Goal: Information Seeking & Learning: Learn about a topic

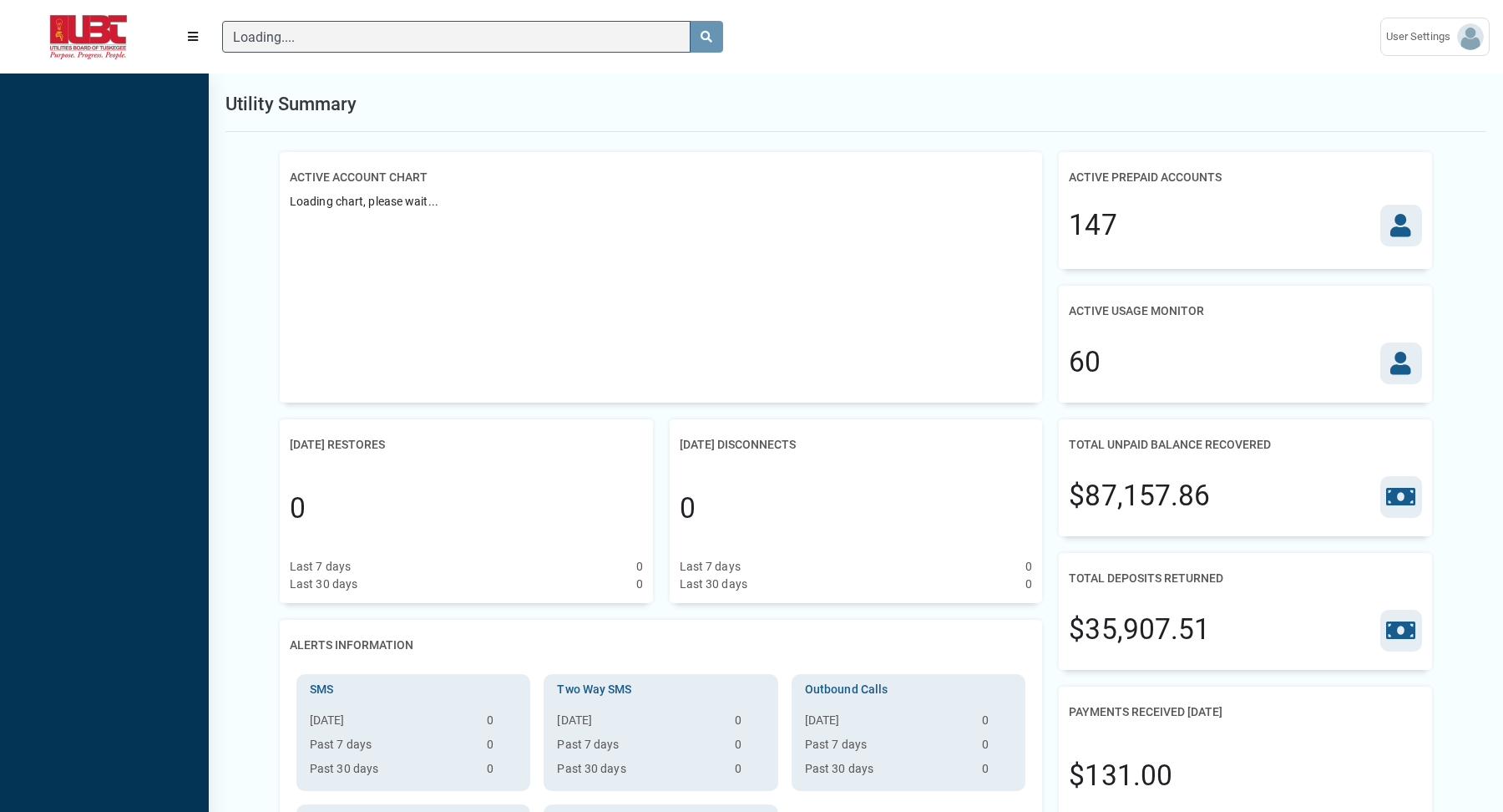
scroll to position [6, 1]
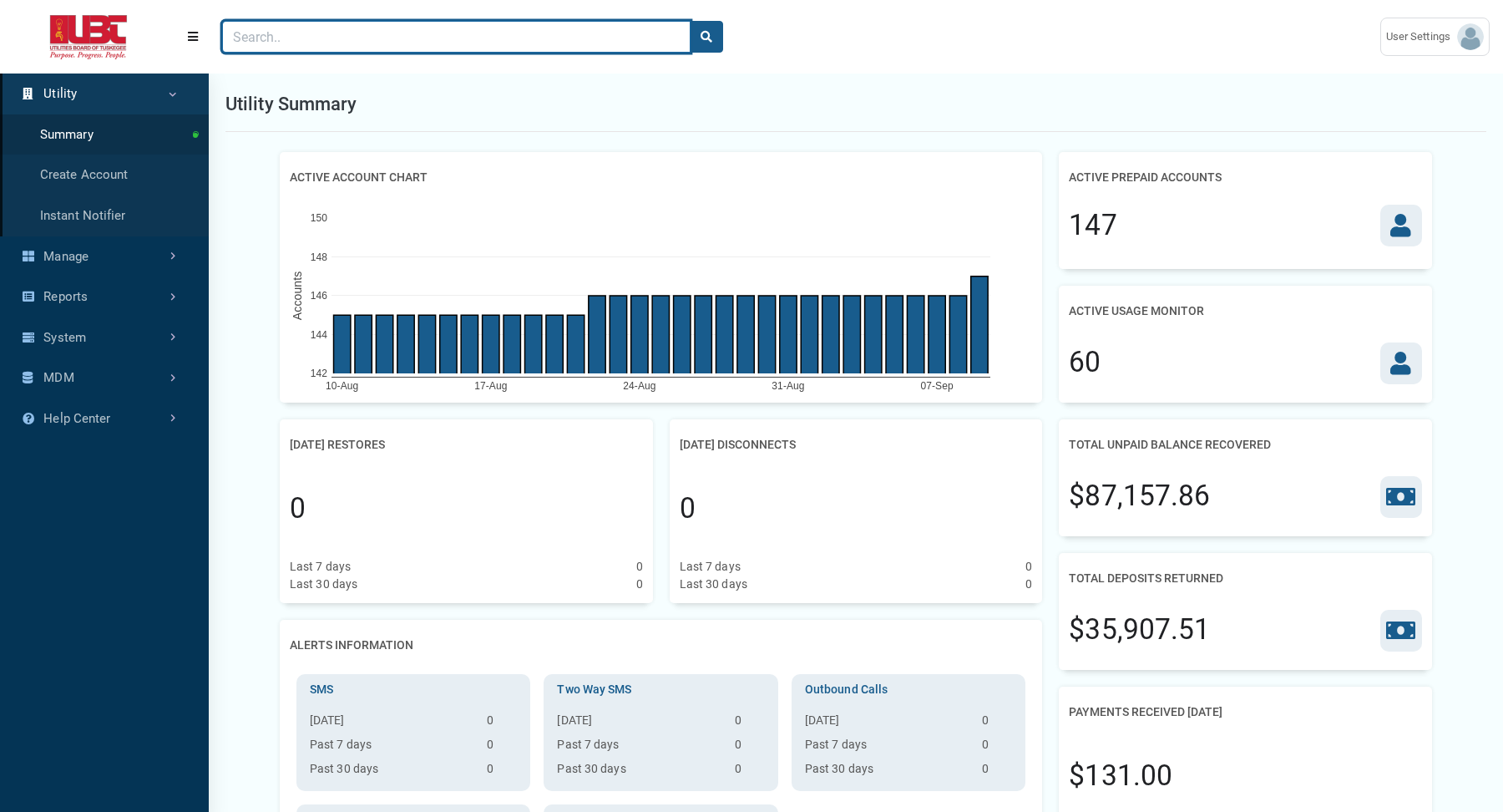
click at [597, 42] on input "Search" at bounding box center [456, 37] width 469 height 32
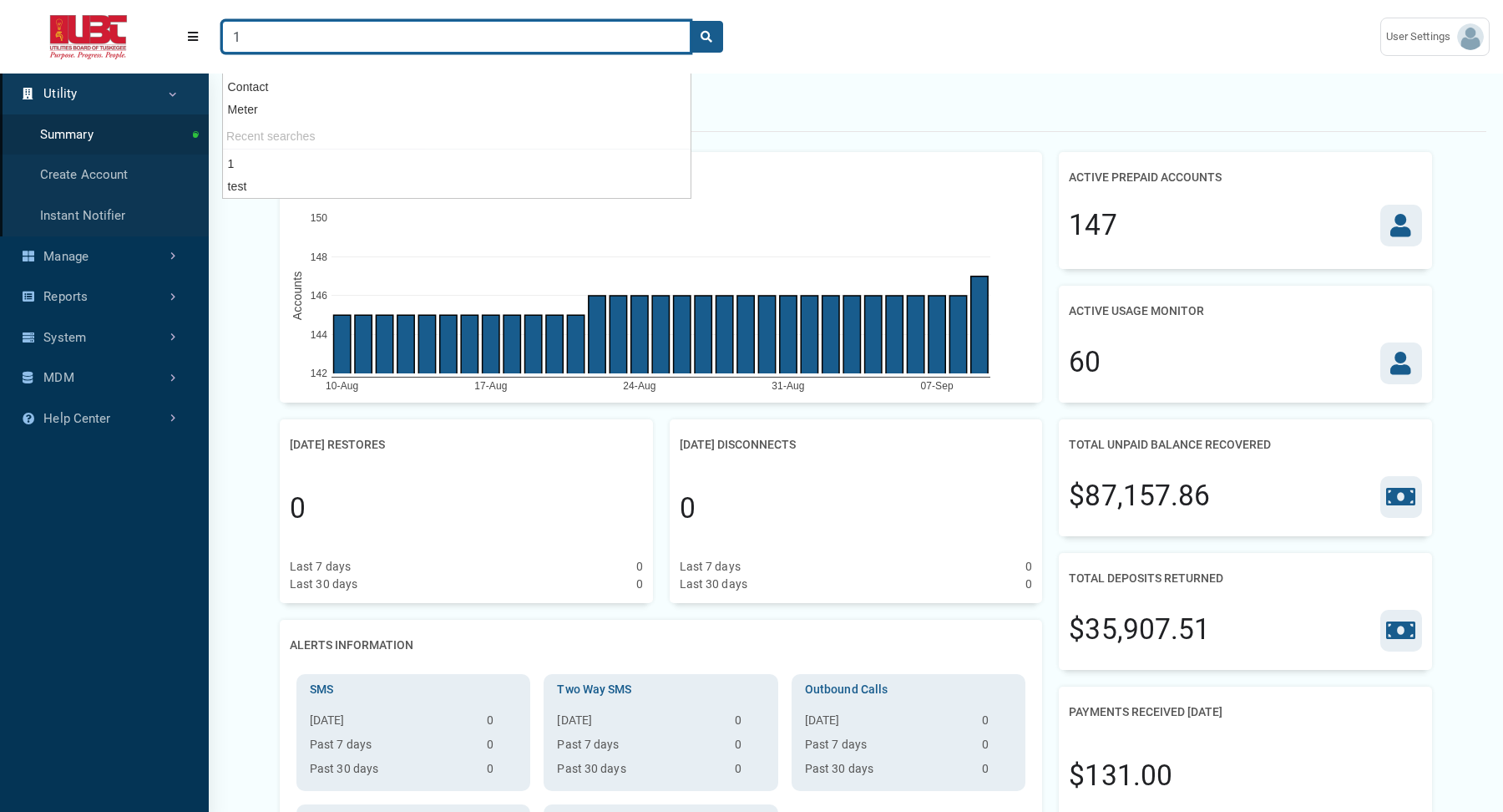
type input "1"
click at [690, 21] on button "search" at bounding box center [707, 37] width 33 height 32
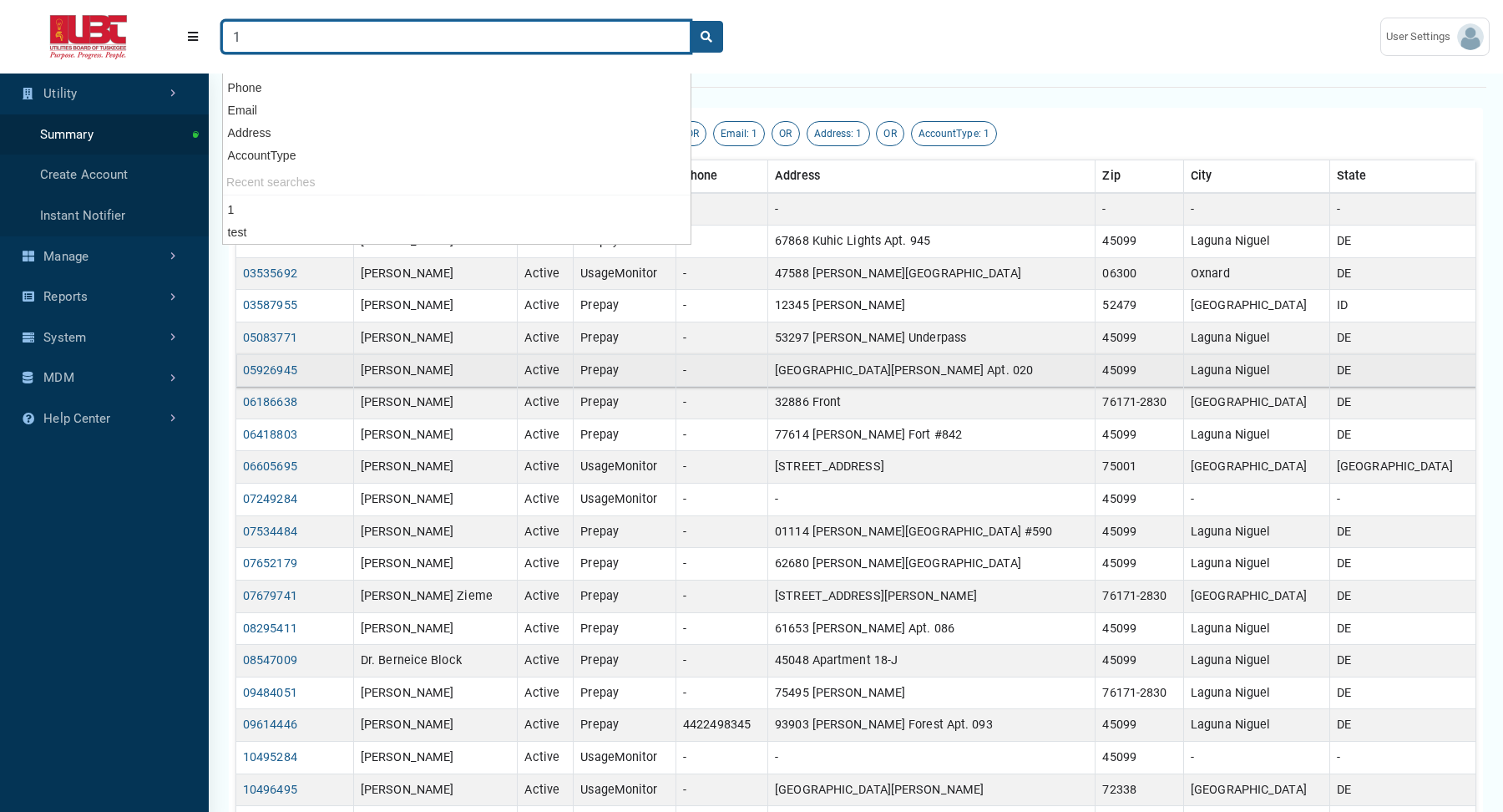
scroll to position [51, 0]
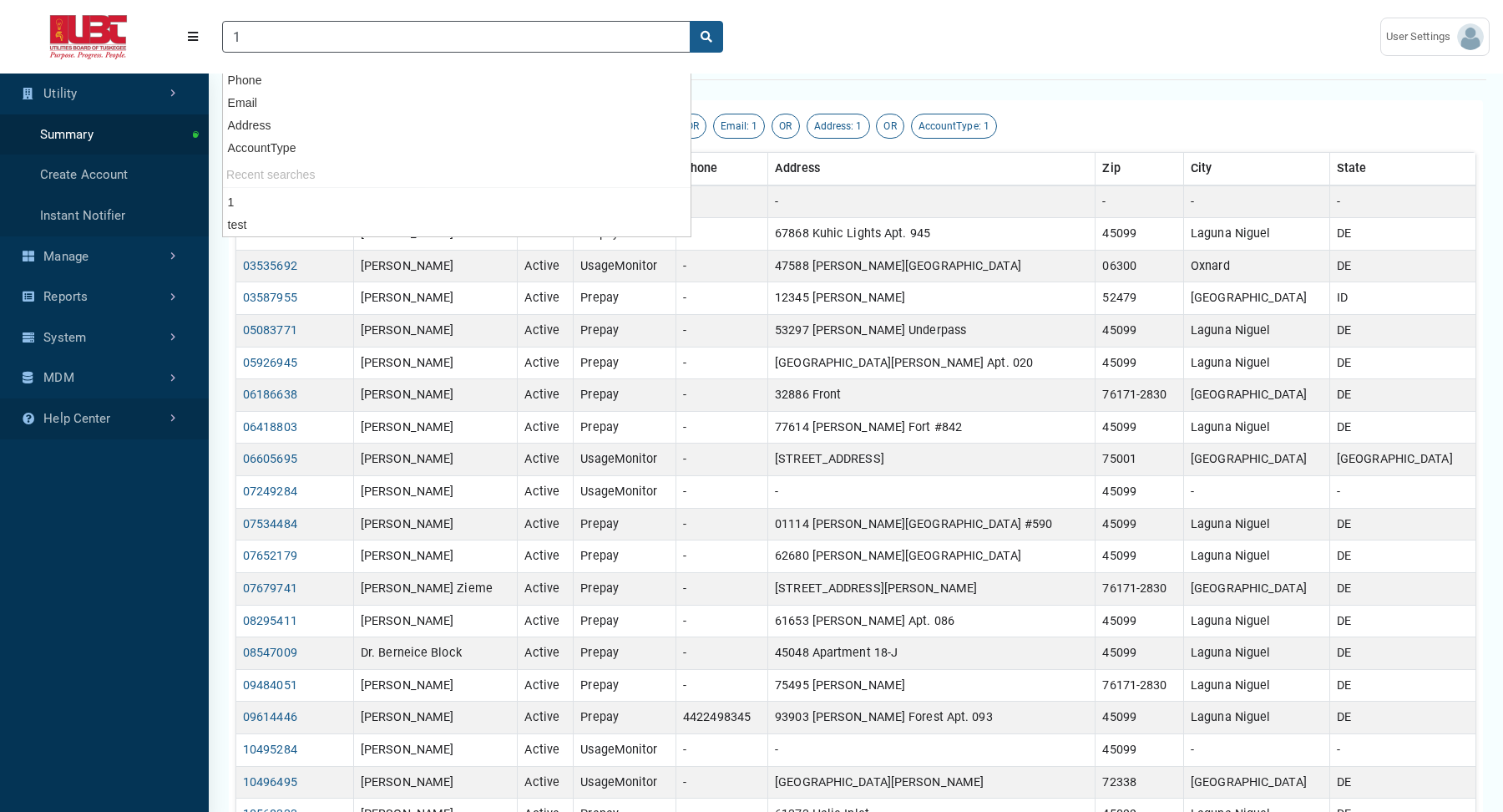
click at [175, 417] on link "Help Center" at bounding box center [105, 418] width 209 height 41
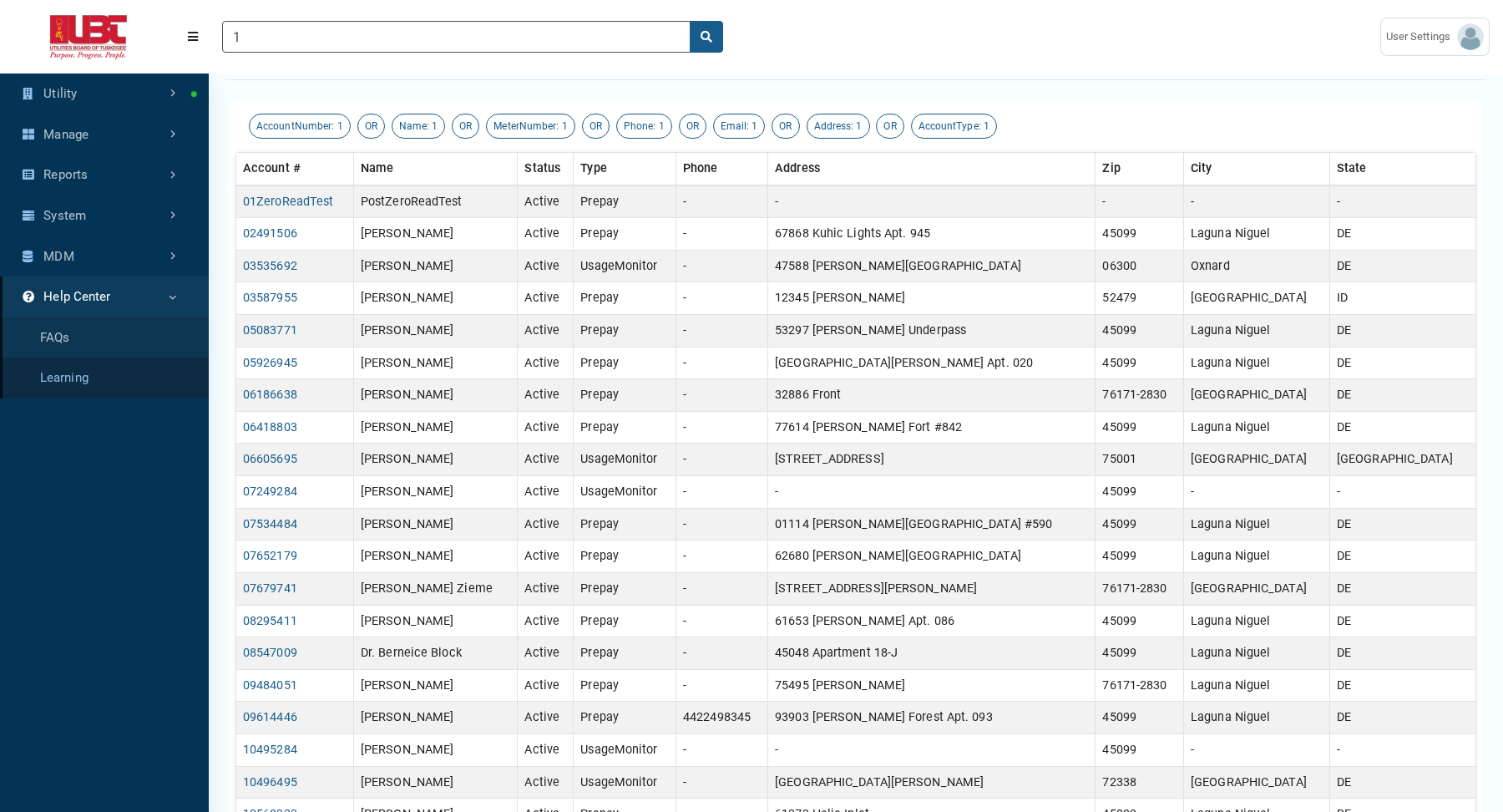
click at [85, 379] on link "Learning" at bounding box center [105, 378] width 209 height 41
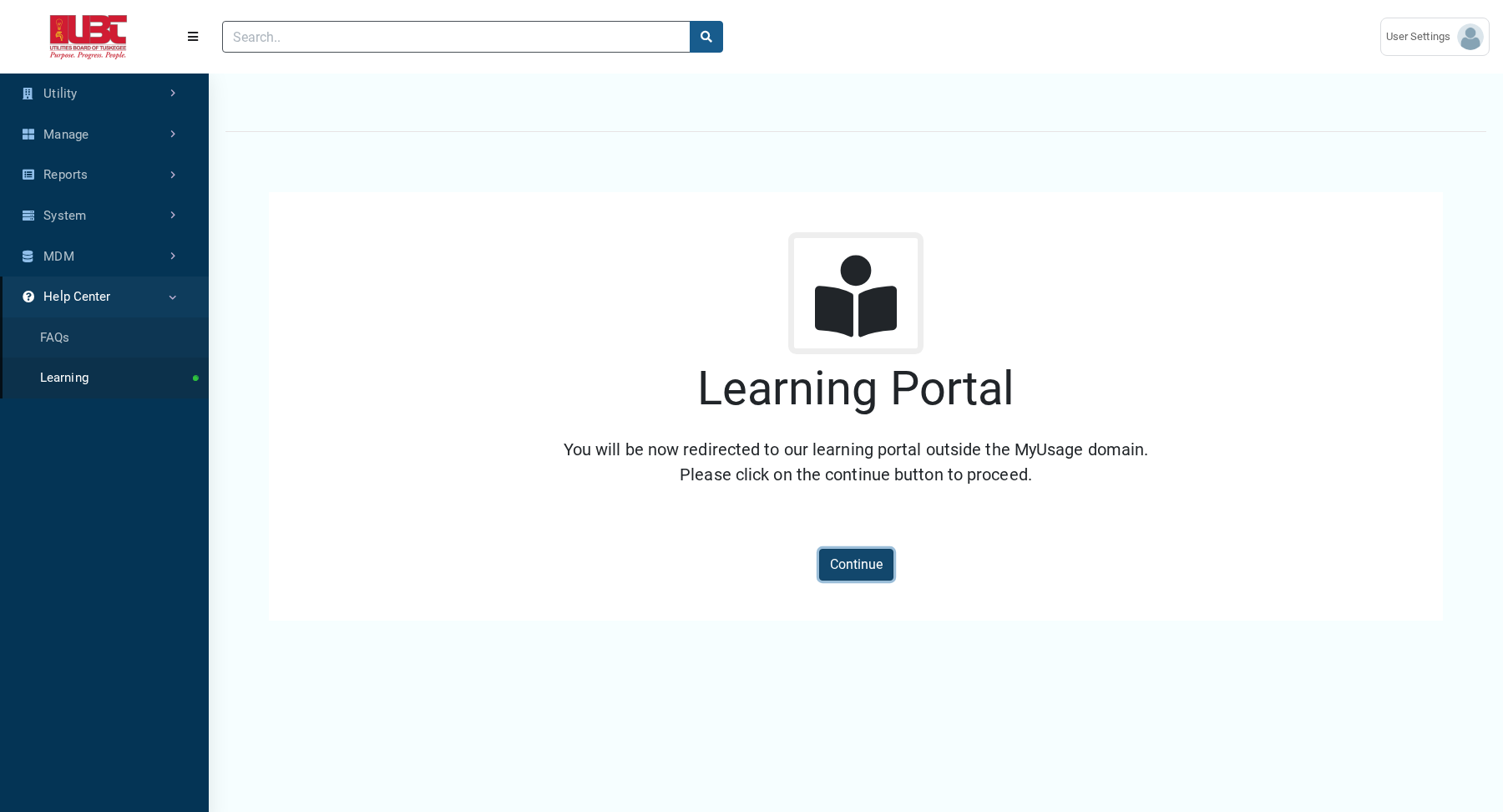
click at [874, 566] on button "Continue" at bounding box center [856, 564] width 74 height 32
click at [77, 334] on link "FAQs" at bounding box center [105, 338] width 209 height 41
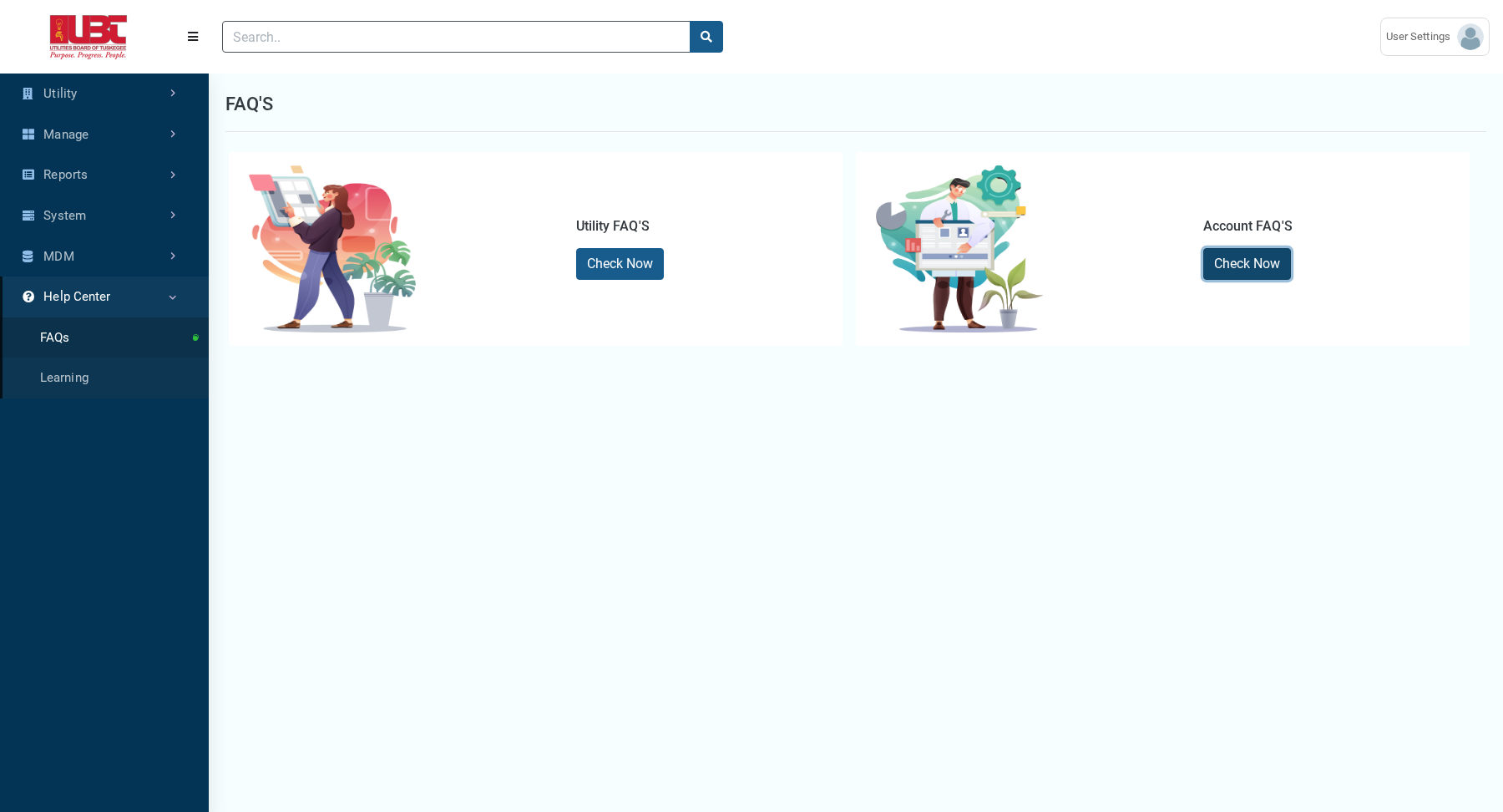
click at [1257, 261] on link "Check Now" at bounding box center [1248, 263] width 88 height 32
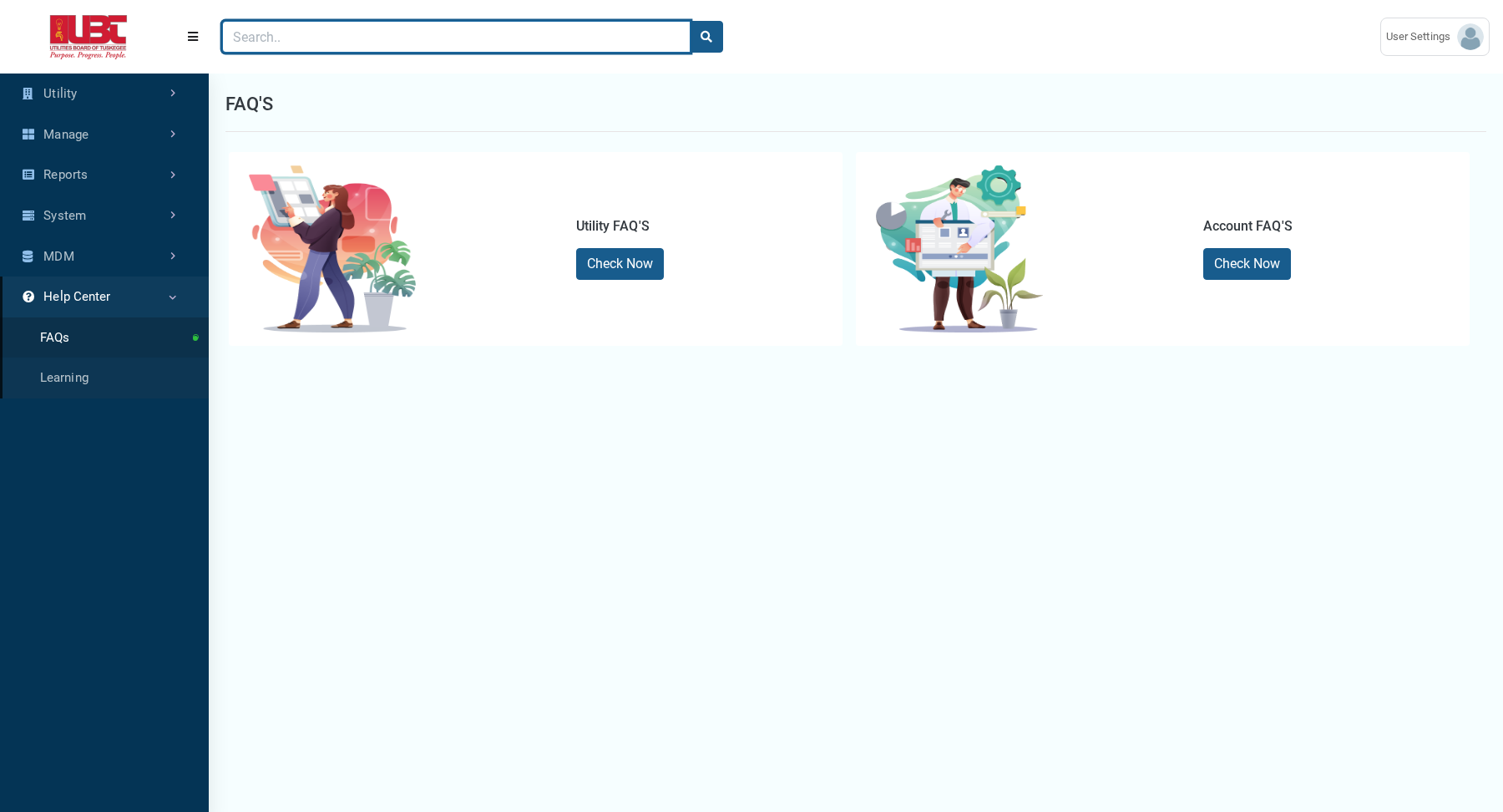
click at [549, 39] on input "Search" at bounding box center [456, 37] width 469 height 32
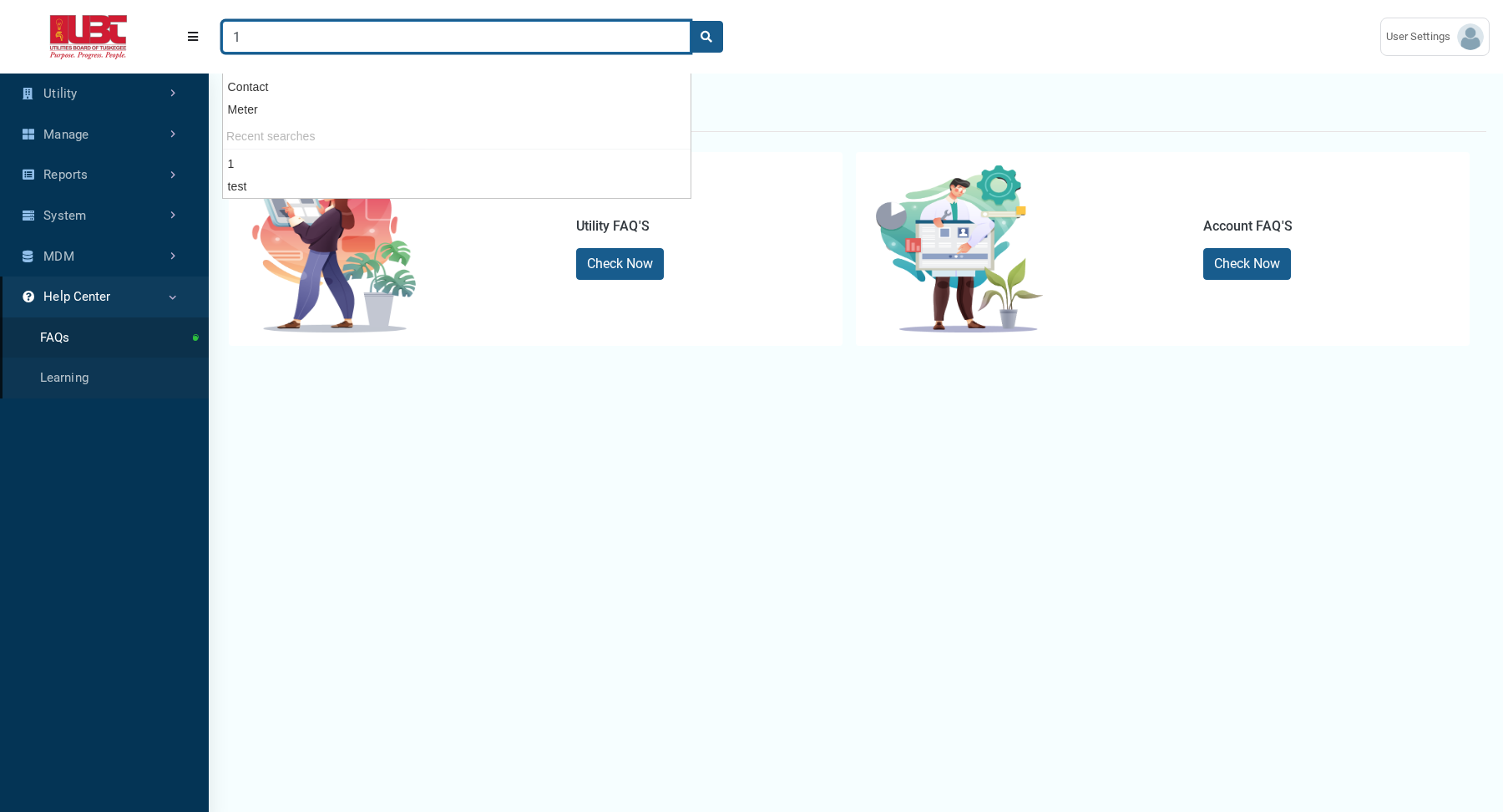
type input "1"
click at [690, 21] on button "search" at bounding box center [707, 37] width 33 height 32
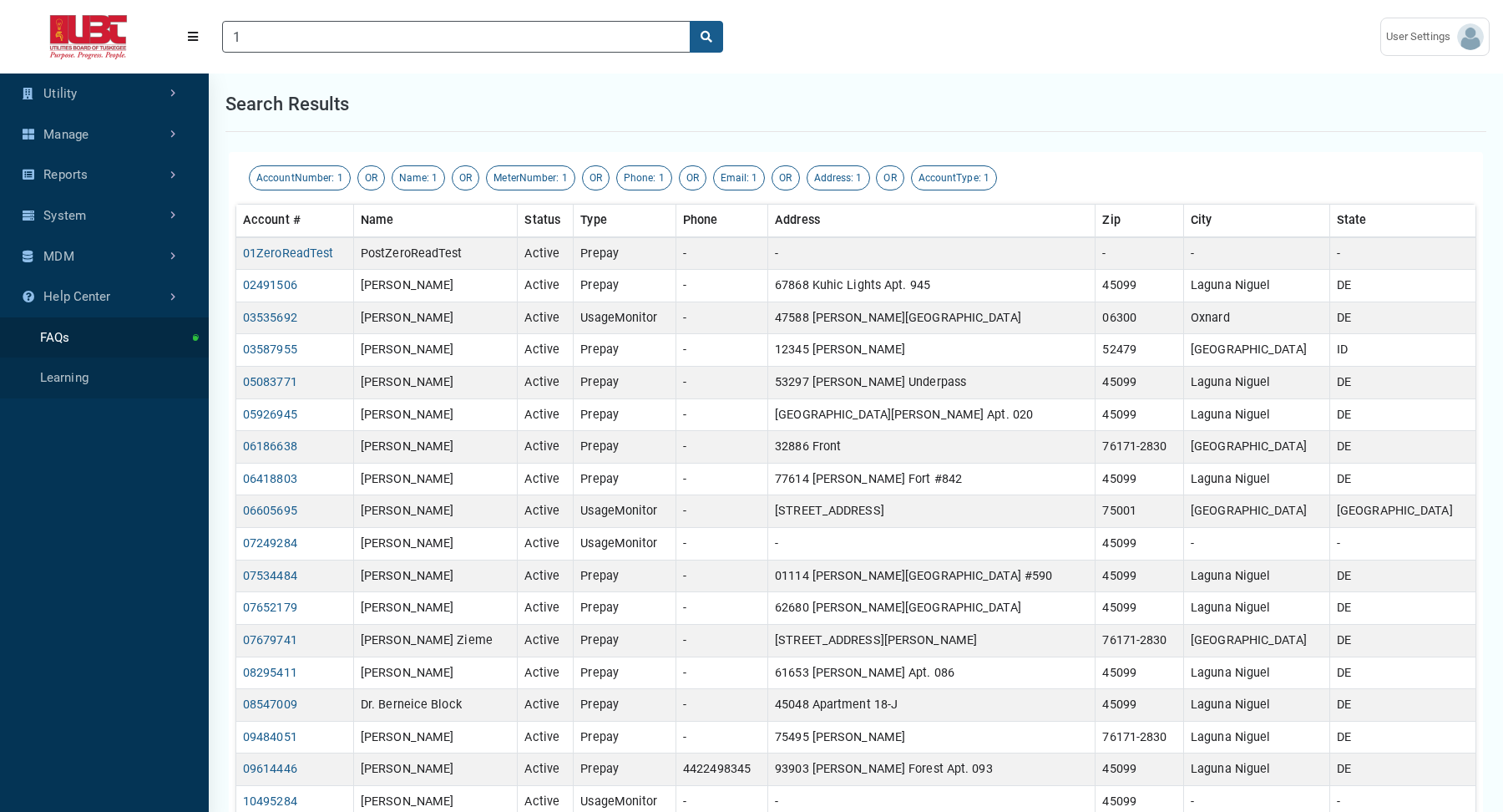
click at [779, 106] on div "Search results" at bounding box center [856, 105] width 1261 height 55
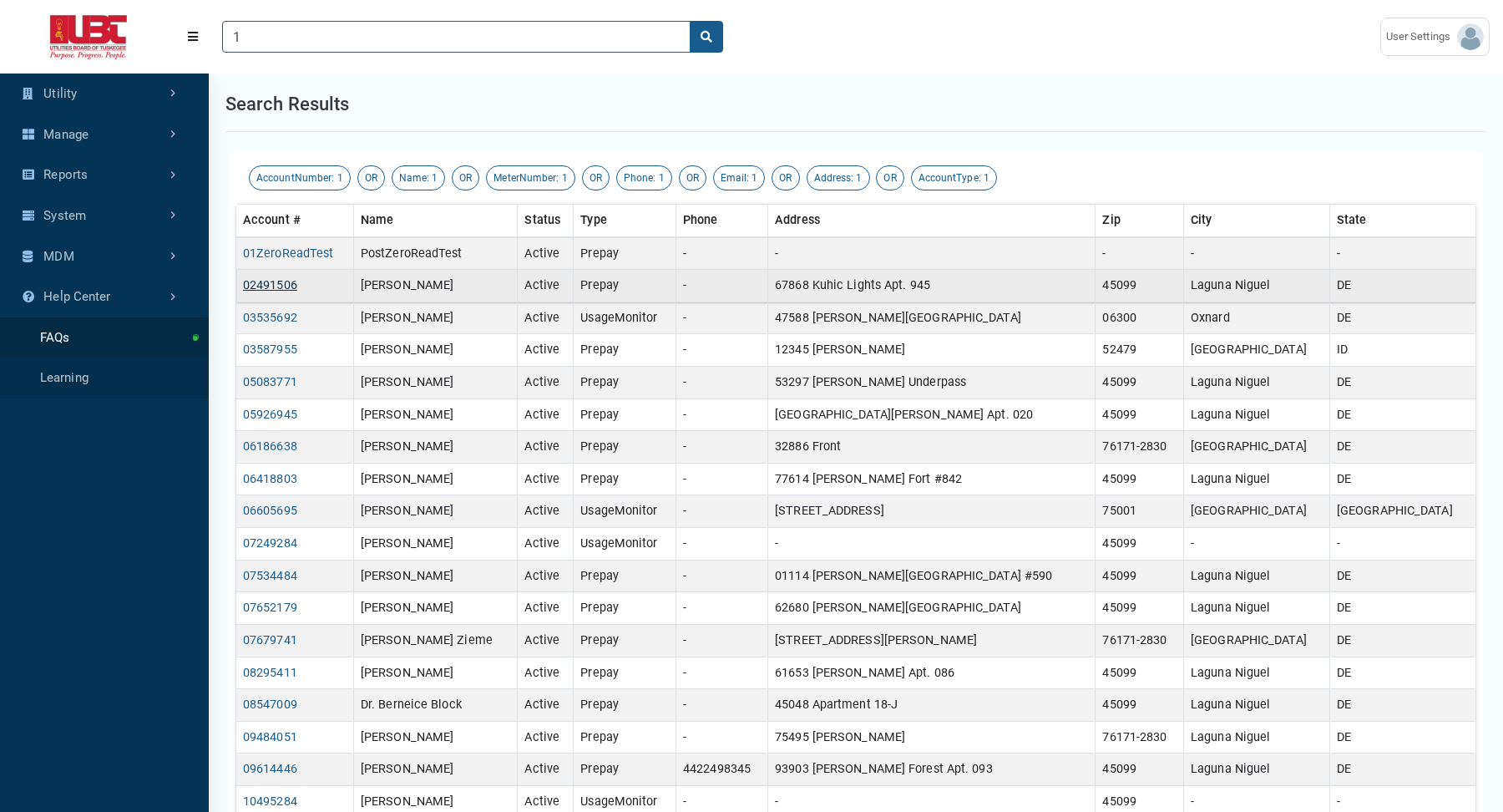
click at [287, 284] on link "02491506" at bounding box center [270, 284] width 54 height 14
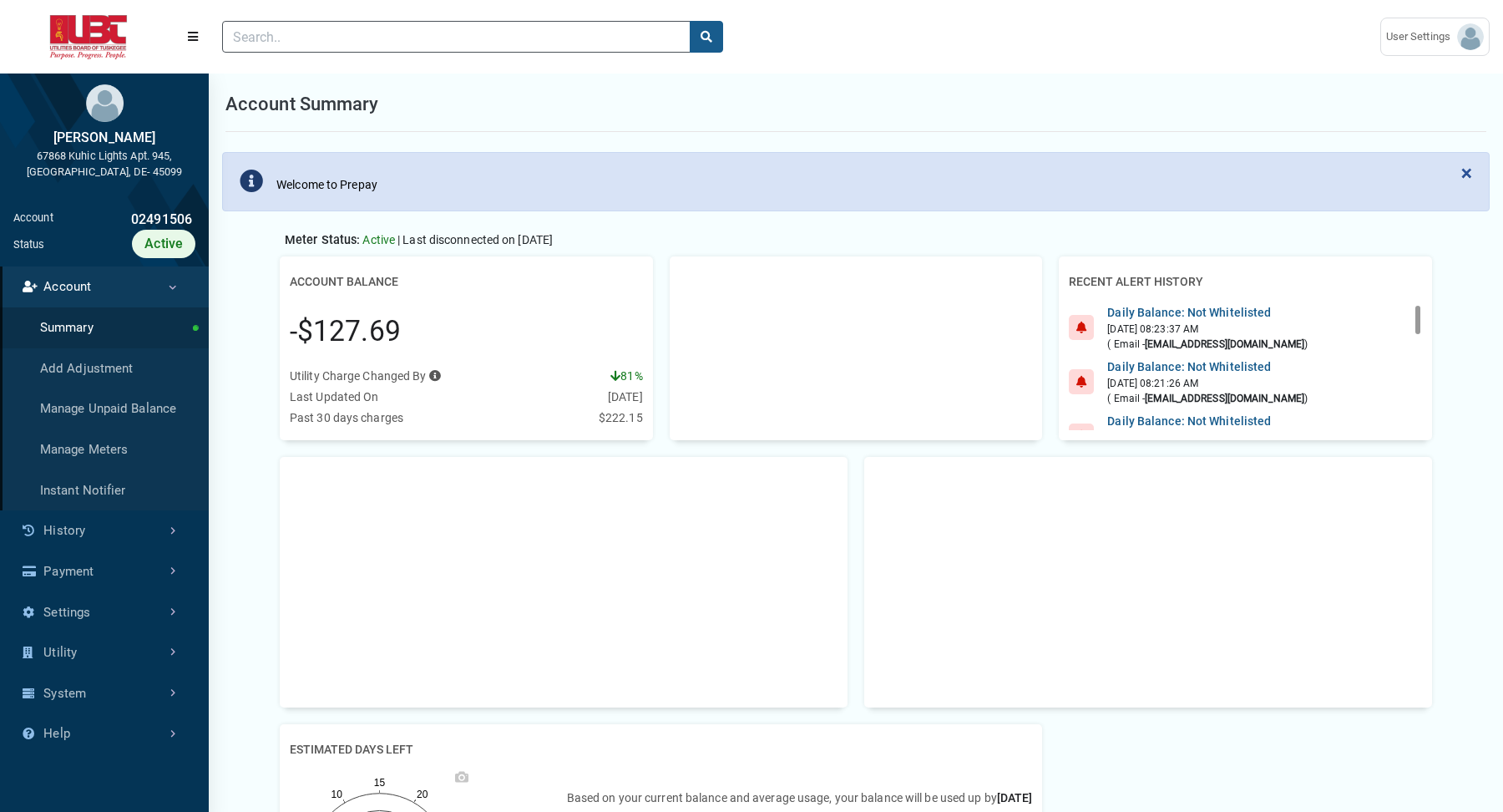
scroll to position [366, 0]
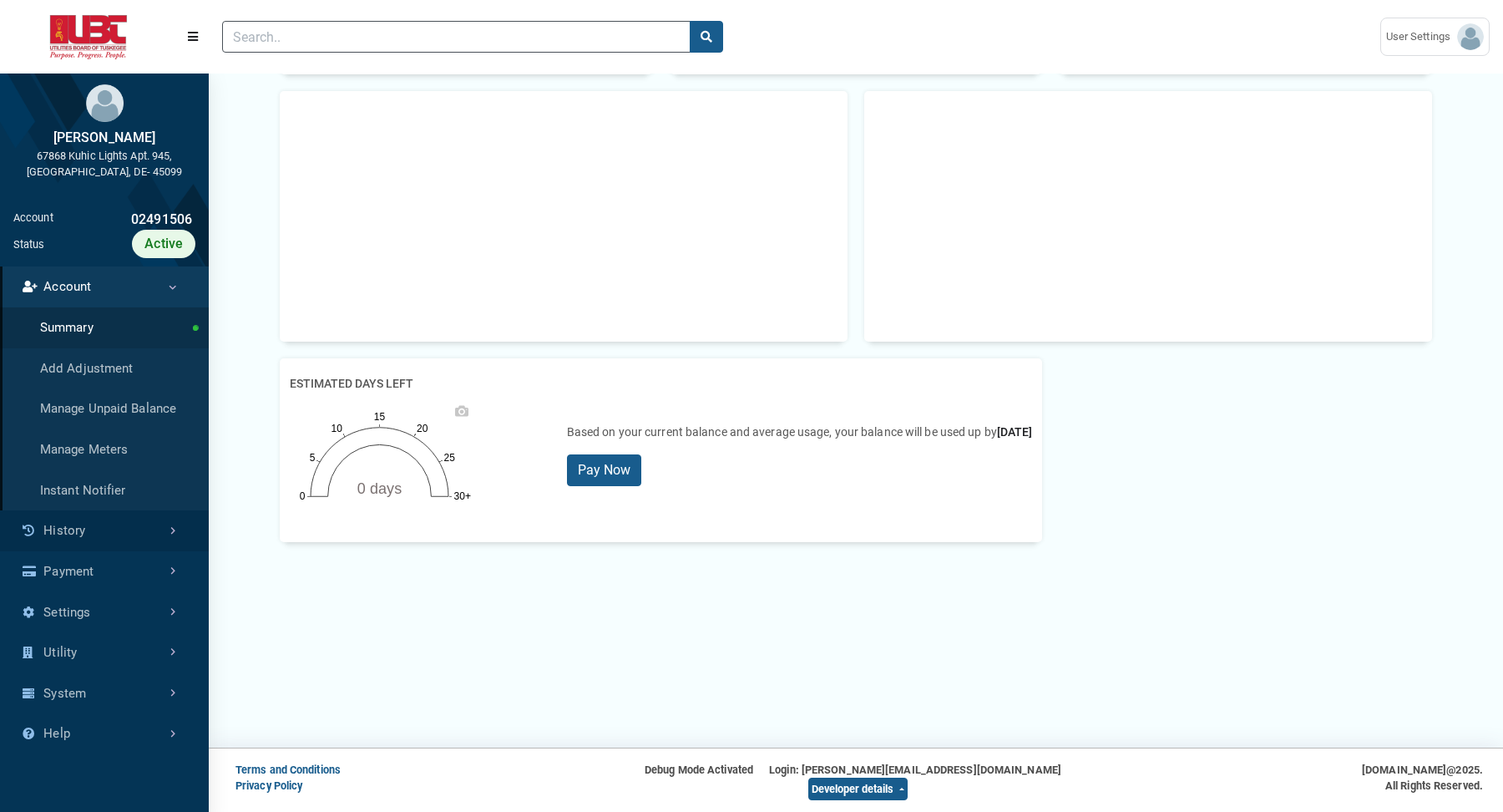
click at [97, 529] on link "History" at bounding box center [105, 530] width 209 height 41
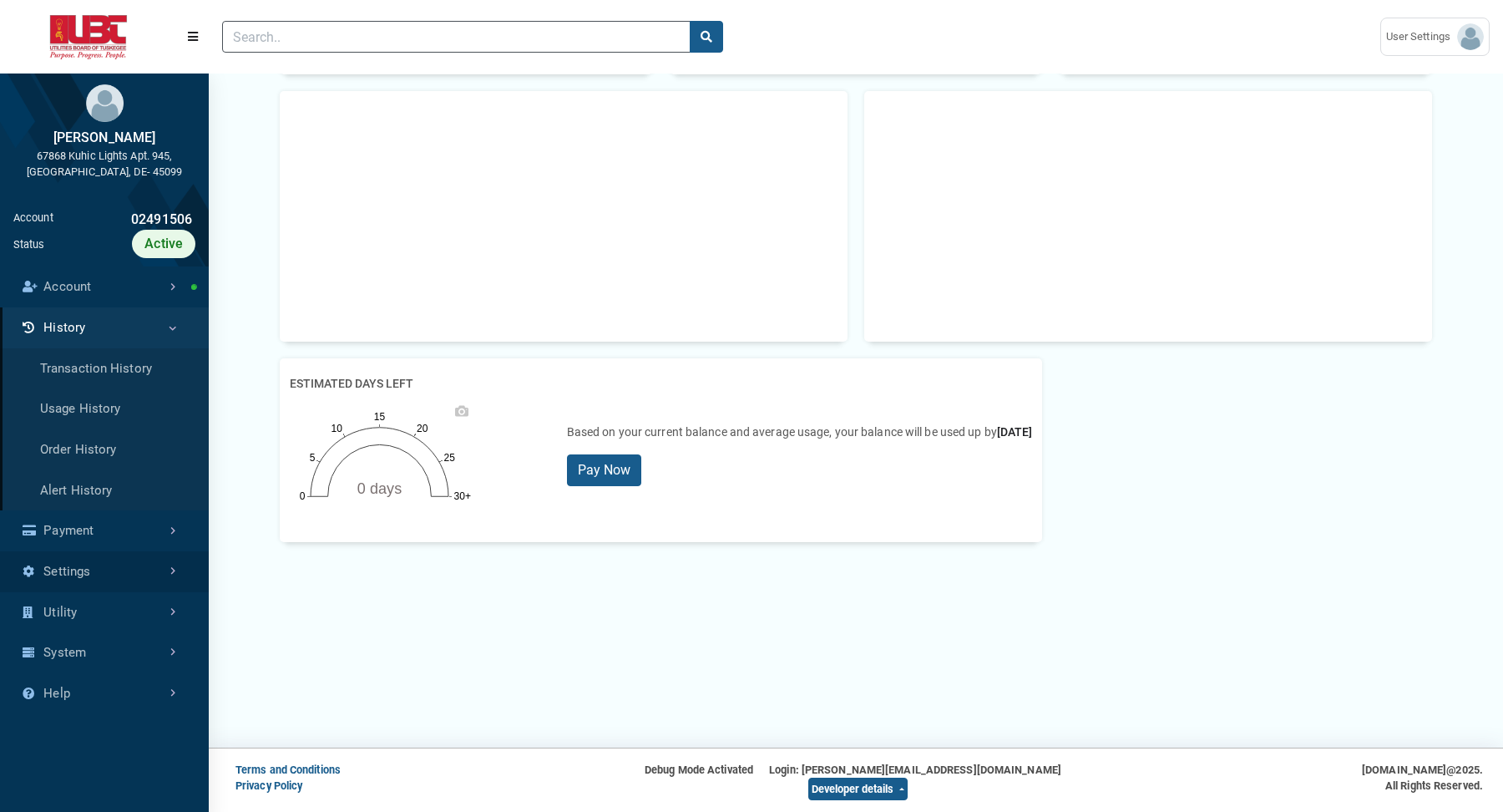
click at [95, 570] on link "Settings" at bounding box center [105, 572] width 209 height 41
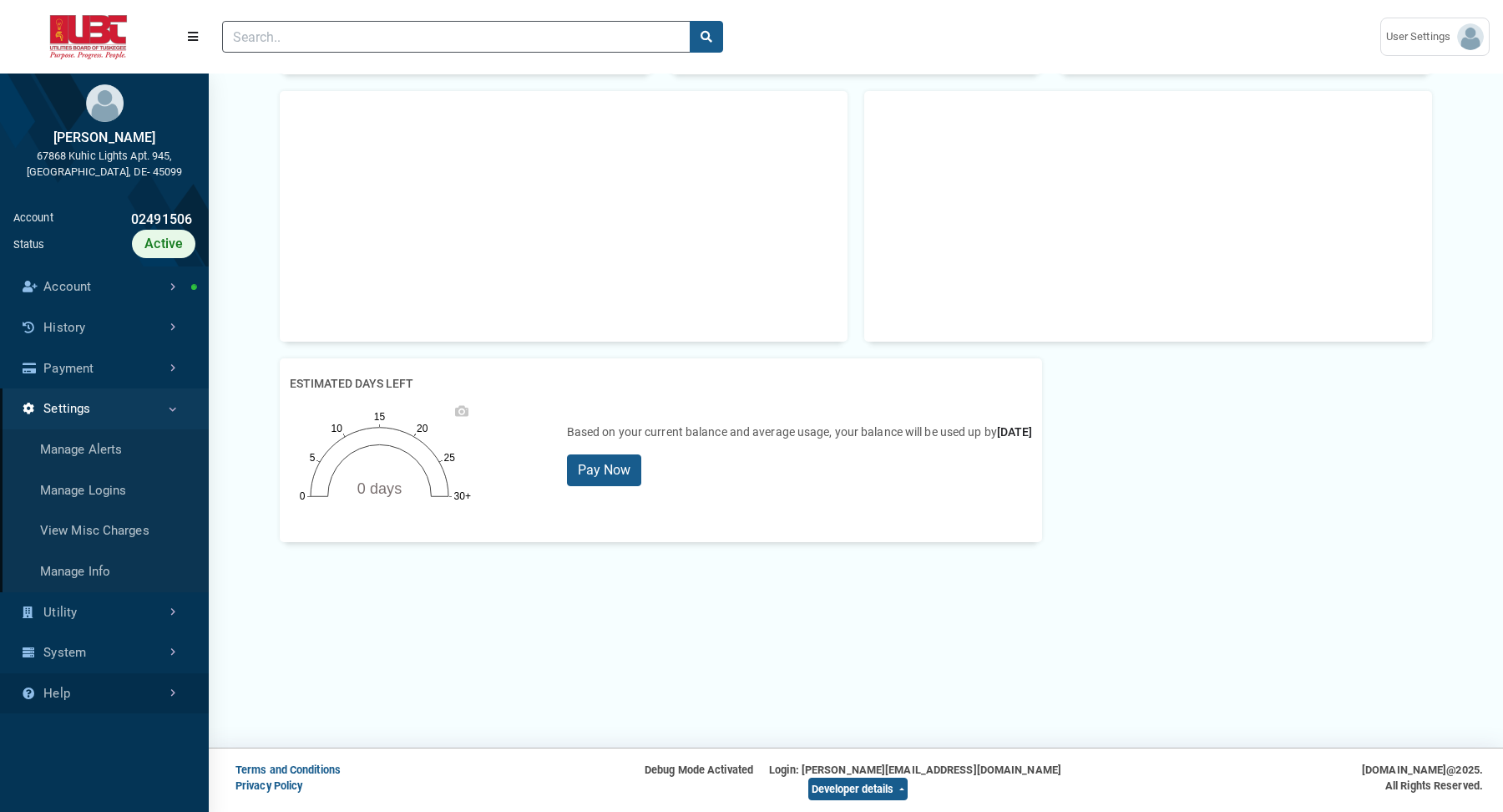
click at [79, 688] on link "Help" at bounding box center [105, 694] width 209 height 41
